Goal: Task Accomplishment & Management: Manage account settings

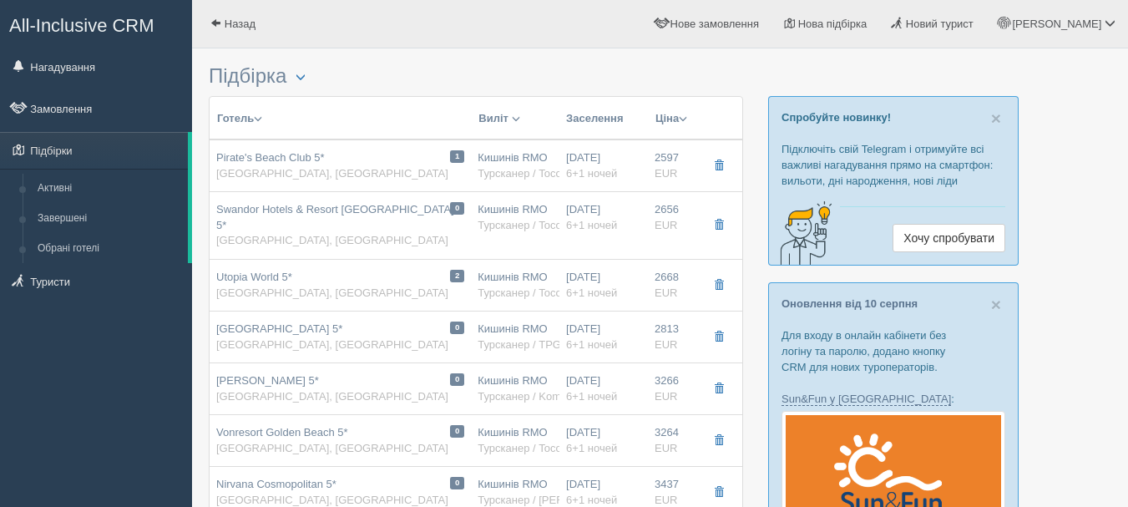
click at [722, 167] on span "button" at bounding box center [719, 165] width 10 height 10
click at [717, 220] on span "button" at bounding box center [719, 225] width 10 height 10
click at [722, 280] on span "button" at bounding box center [719, 285] width 10 height 10
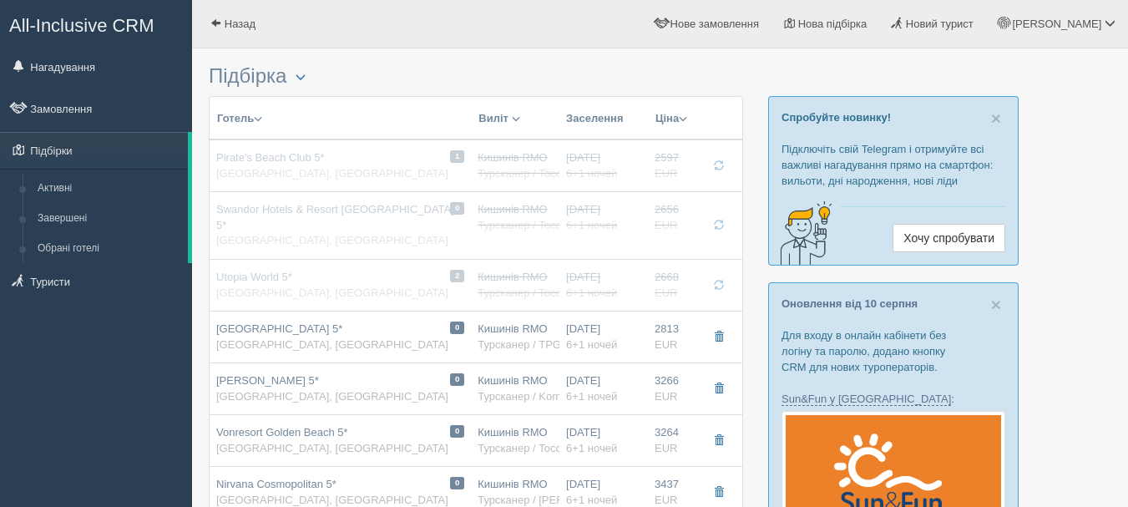
click at [719, 331] on span "button" at bounding box center [719, 336] width 10 height 10
click at [714, 383] on span "button" at bounding box center [719, 388] width 10 height 10
click at [720, 172] on button "button" at bounding box center [718, 166] width 28 height 25
click at [718, 220] on span "button" at bounding box center [719, 225] width 10 height 10
click at [719, 280] on button "button" at bounding box center [718, 285] width 28 height 25
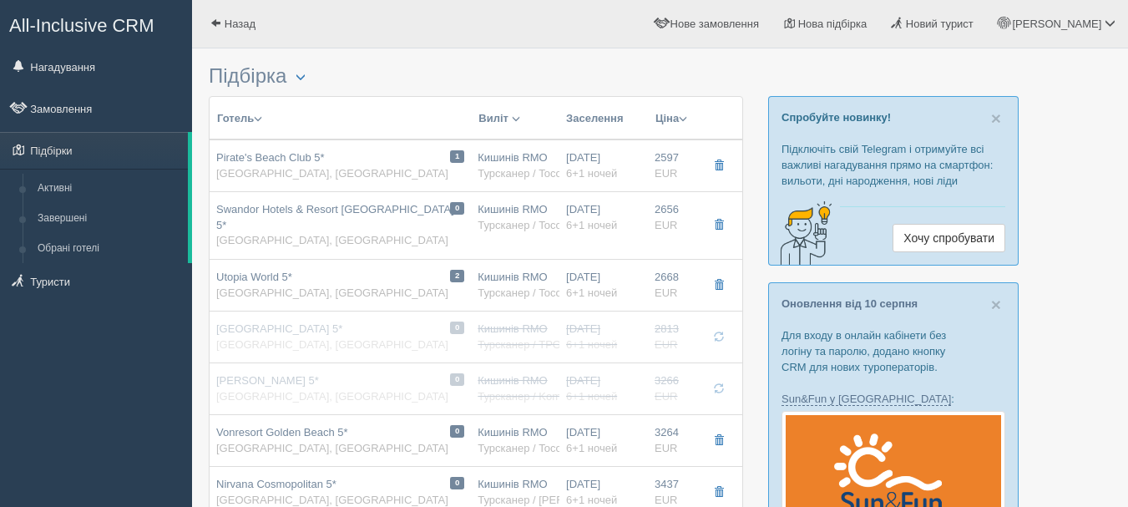
scroll to position [250, 0]
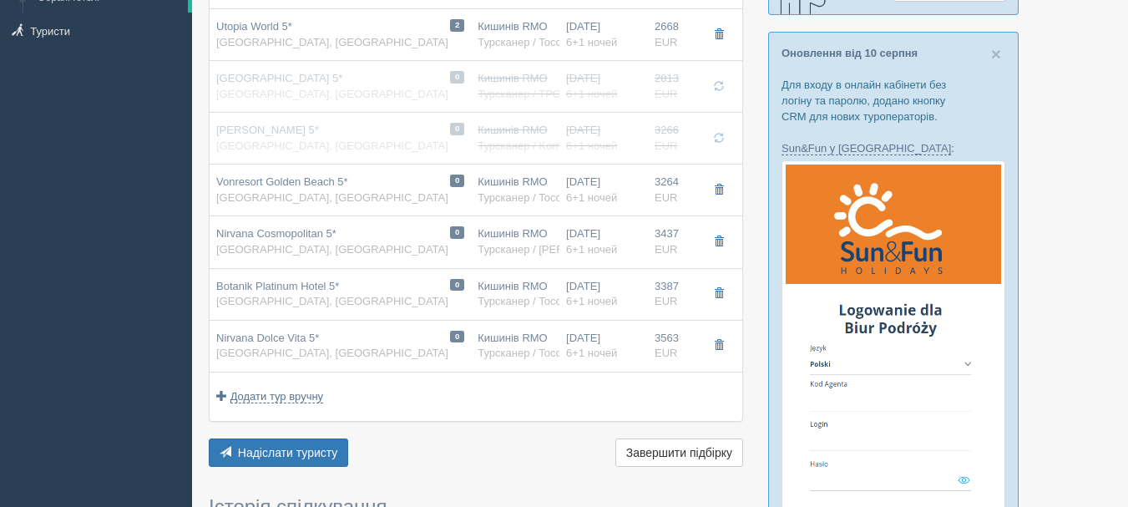
click at [714, 340] on span "button" at bounding box center [719, 345] width 10 height 10
click at [726, 281] on button "button" at bounding box center [718, 293] width 28 height 25
click at [723, 236] on span "button" at bounding box center [719, 241] width 10 height 10
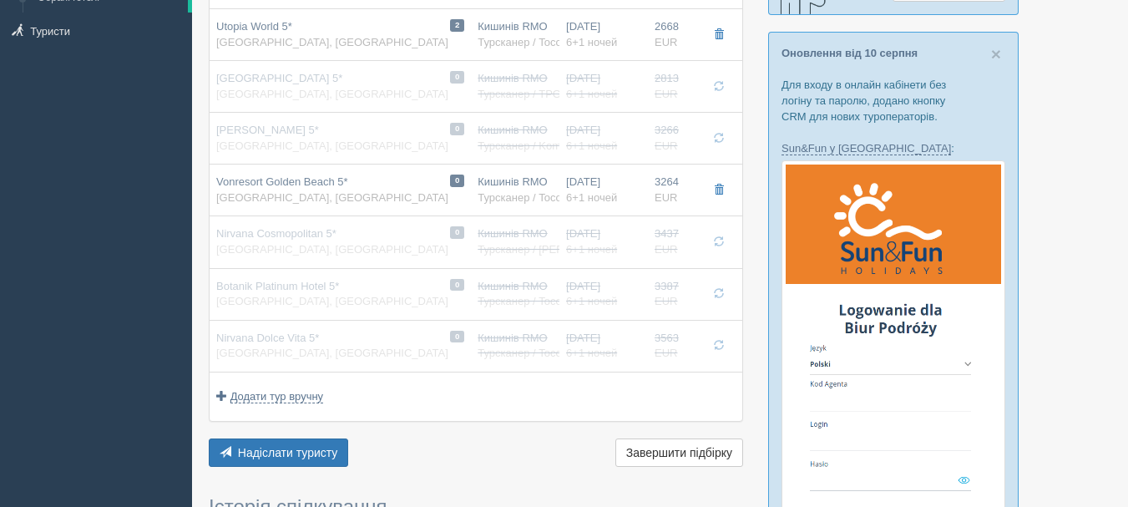
click at [716, 184] on span "button" at bounding box center [719, 189] width 10 height 10
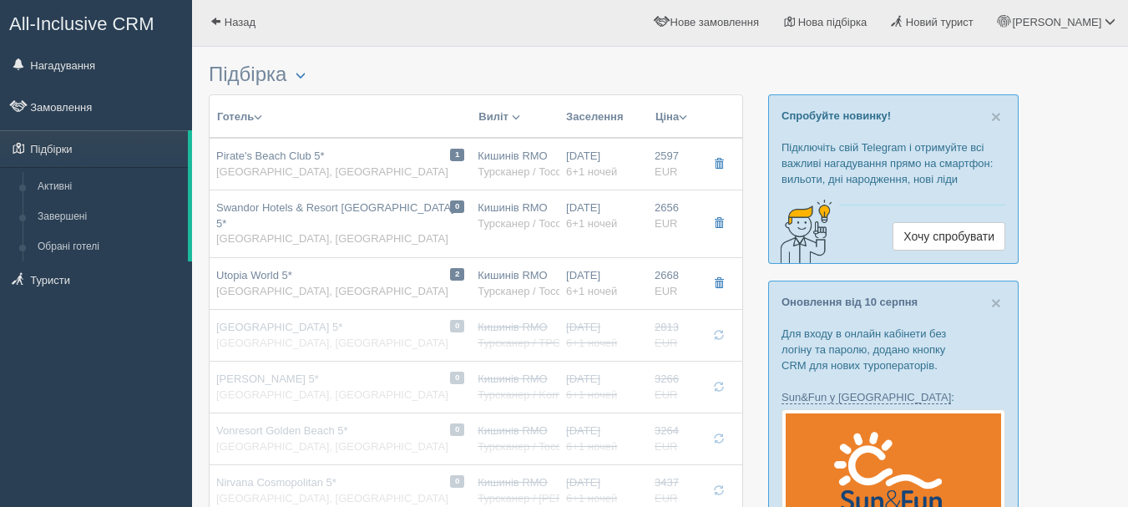
scroll to position [0, 0]
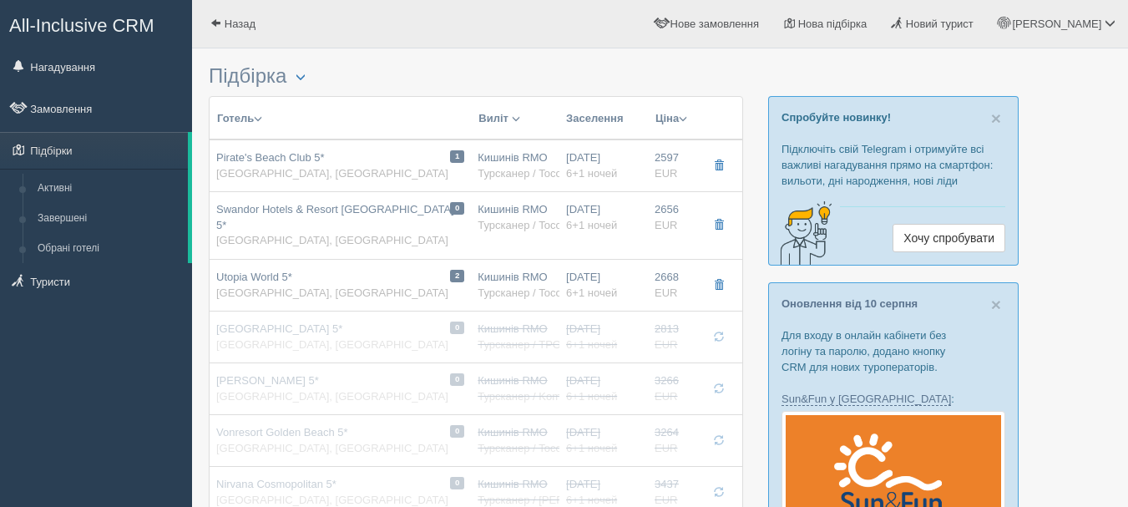
click at [719, 280] on span "button" at bounding box center [719, 285] width 10 height 10
drag, startPoint x: 719, startPoint y: 217, endPoint x: 718, endPoint y: 167, distance: 50.1
click at [721, 213] on button "button" at bounding box center [718, 225] width 28 height 25
click at [718, 165] on span "button" at bounding box center [719, 165] width 10 height 10
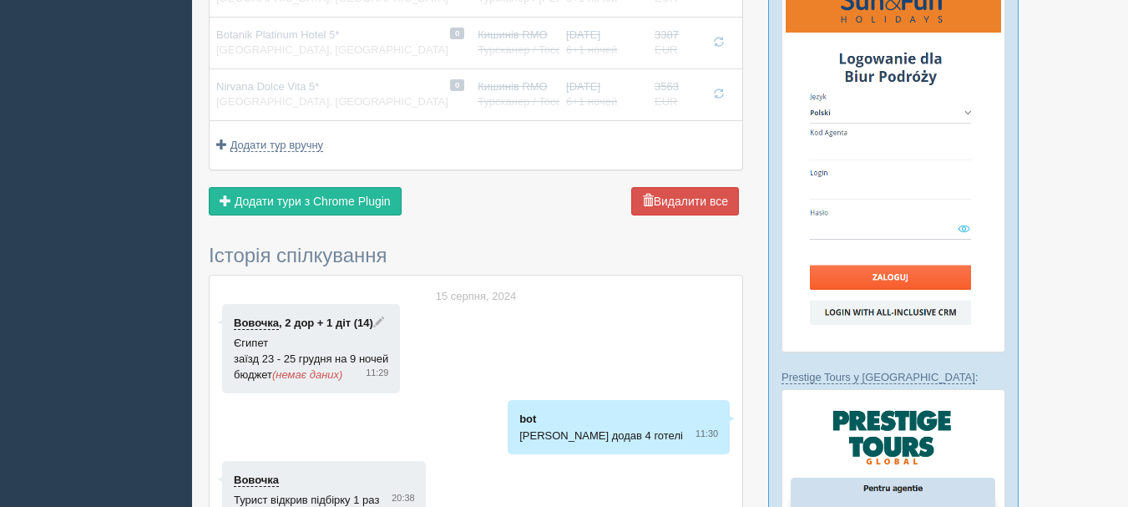
scroll to position [501, 0]
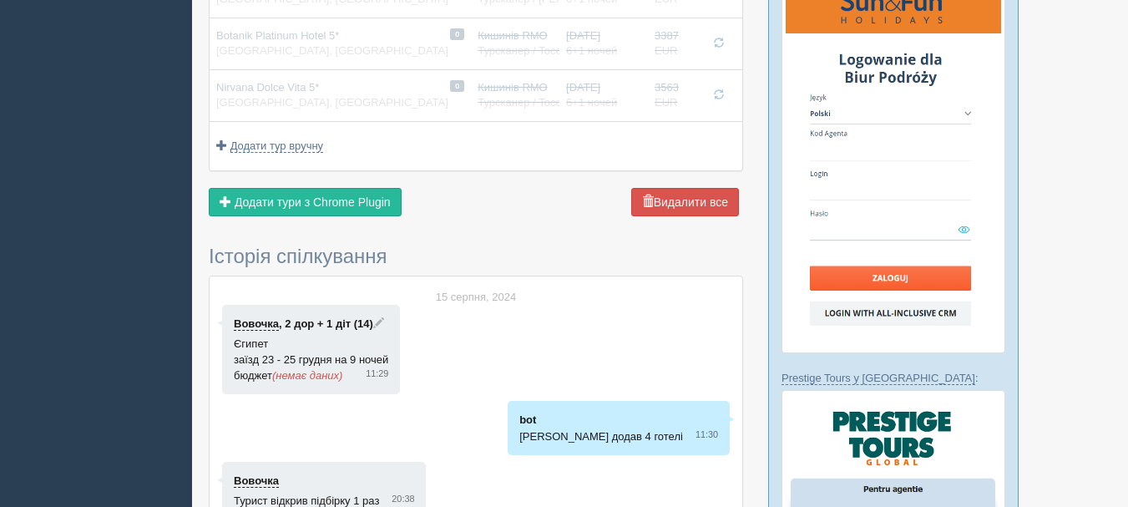
click at [365, 195] on span "Додати тури з Chrome Plugin" at bounding box center [313, 201] width 156 height 13
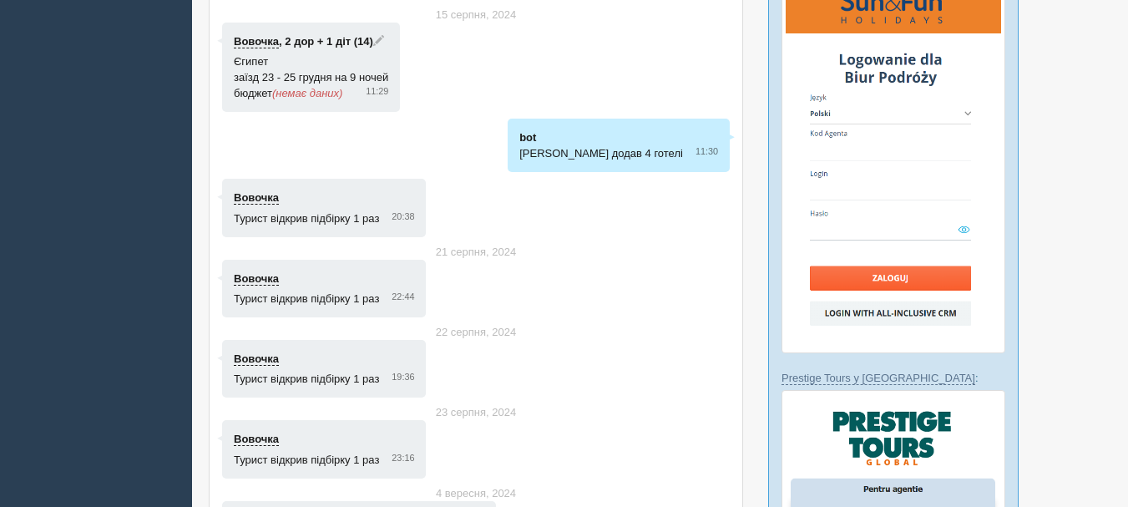
click at [626, 275] on div at bounding box center [475, 292] width 507 height 64
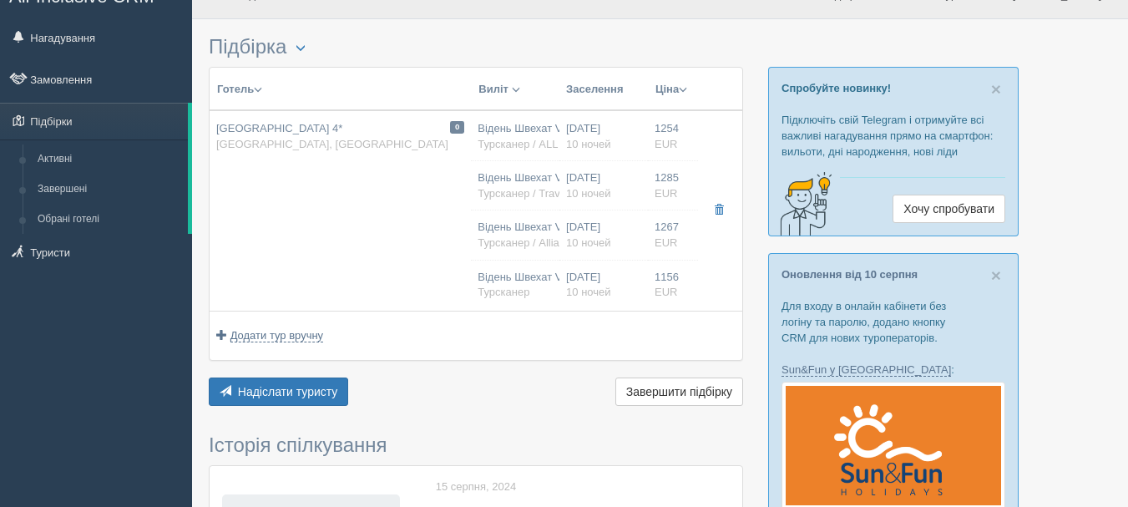
scroll to position [0, 0]
